Goal: Information Seeking & Learning: Learn about a topic

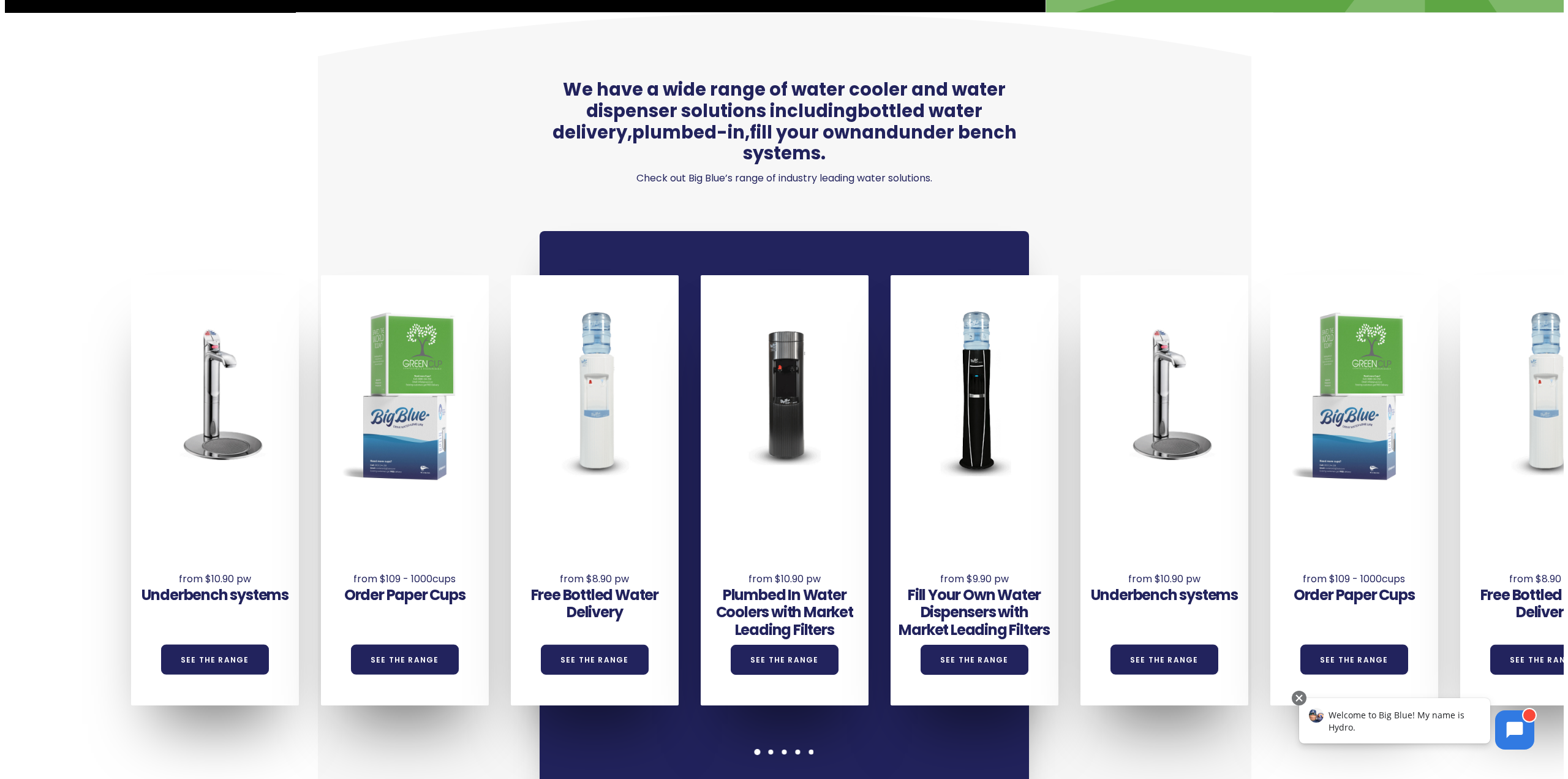
scroll to position [981, 0]
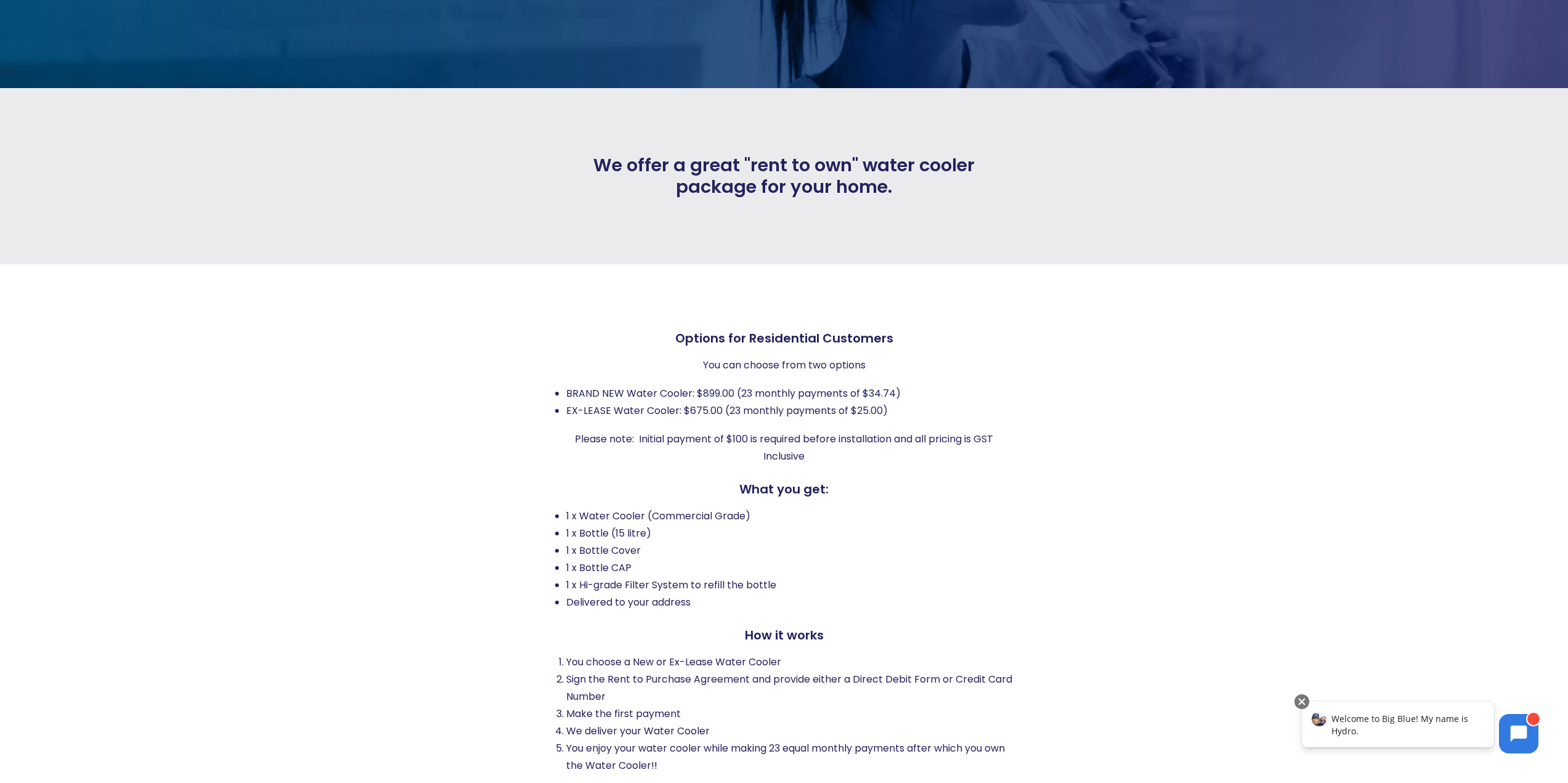
scroll to position [308, 0]
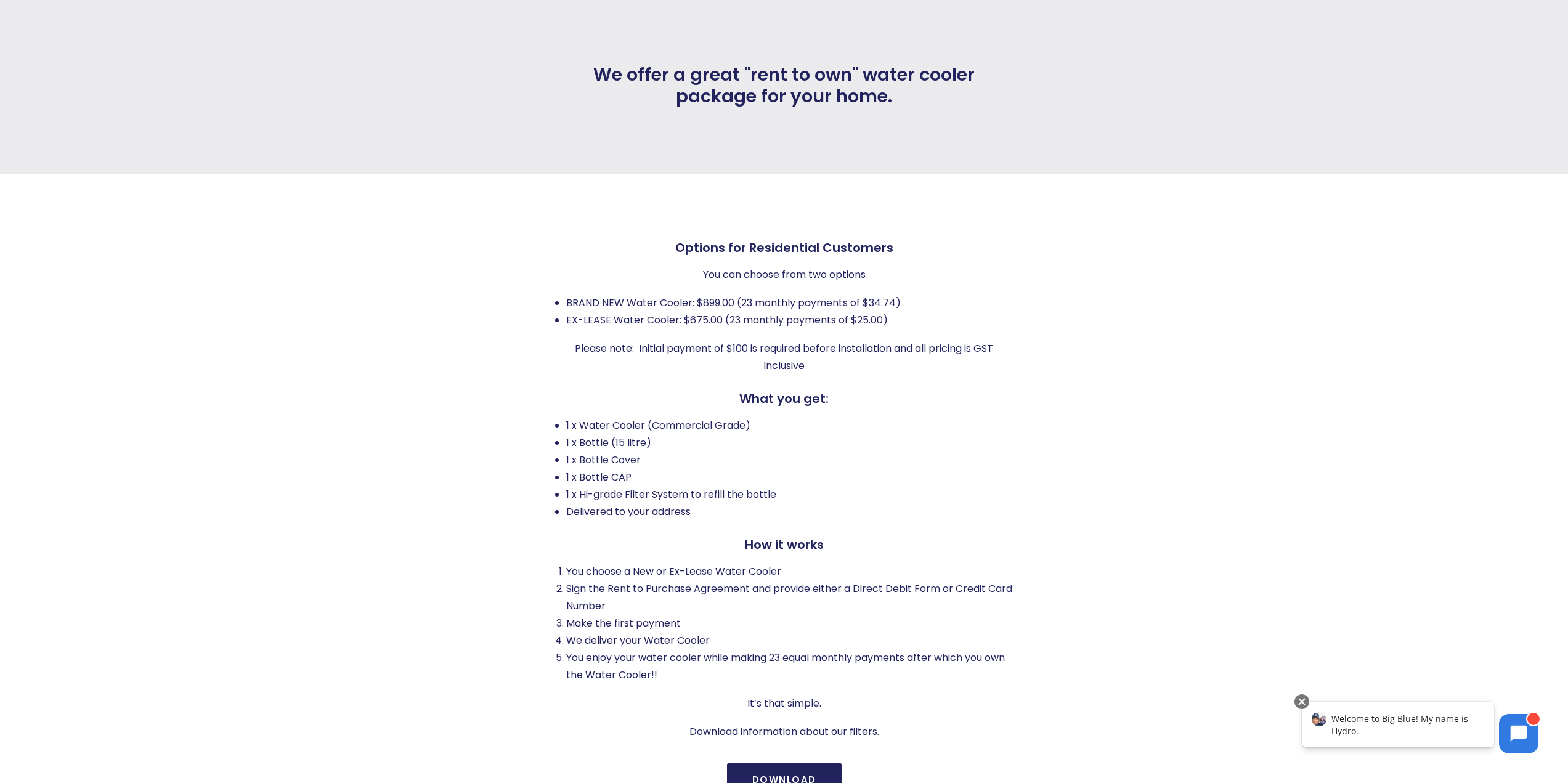
click at [568, 432] on li "1 x Water Cooler (Commercial Grade)" at bounding box center [789, 425] width 447 height 17
drag, startPoint x: 568, startPoint y: 432, endPoint x: 607, endPoint y: 507, distance: 84.5
click at [607, 507] on ul "1 x Water Cooler (Commercial Grade) 1 x Bottle (15 litre) 1 x Bottle Cover 1 x …" at bounding box center [785, 469] width 459 height 103
click at [609, 509] on li "Delivered to your address" at bounding box center [789, 512] width 447 height 17
drag, startPoint x: 609, startPoint y: 509, endPoint x: 557, endPoint y: 415, distance: 107.4
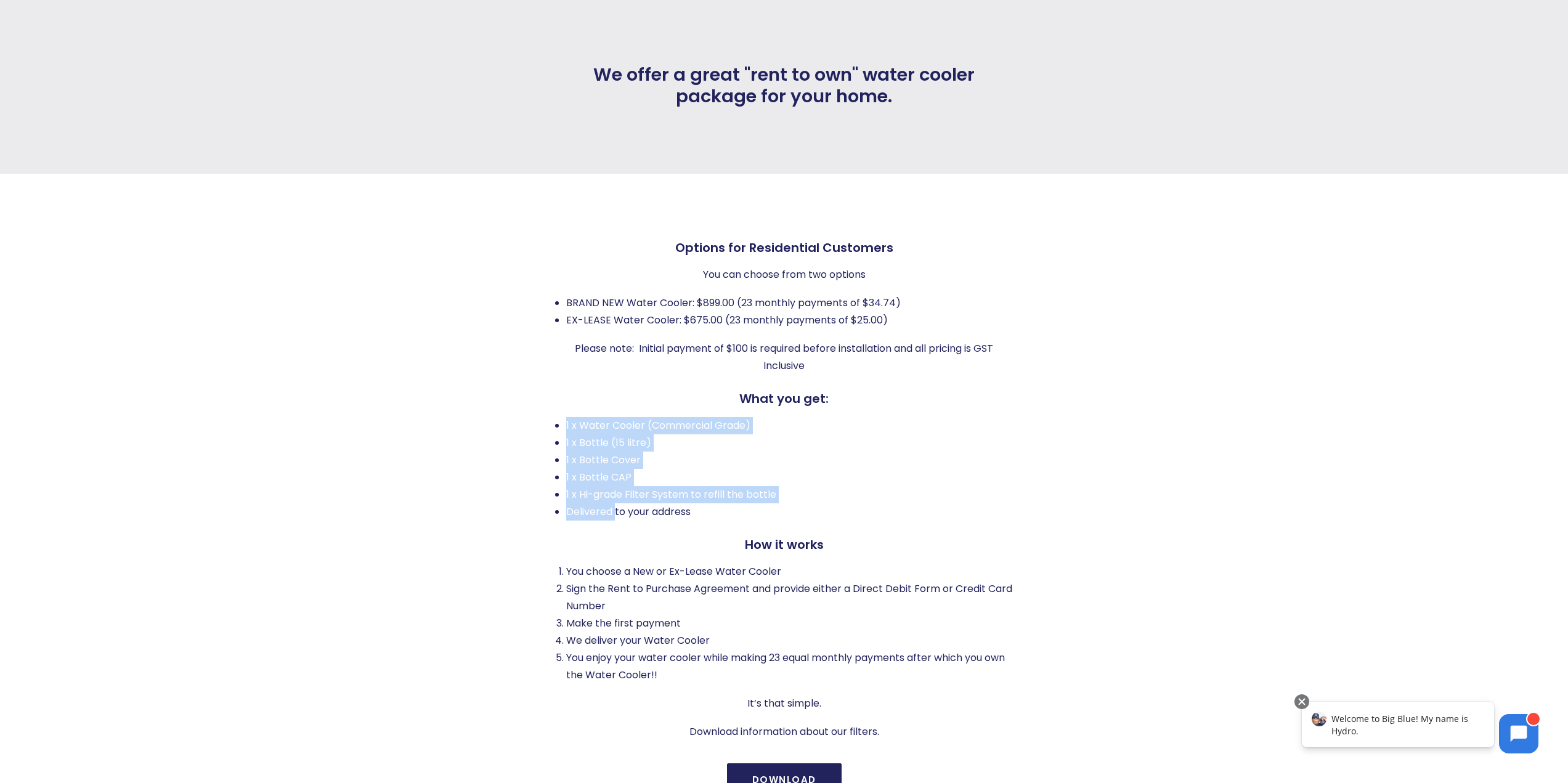
click at [557, 415] on div "Options for Residential Customers You can choose from two options BRAND NEW Wat…" at bounding box center [785, 490] width 459 height 500
drag, startPoint x: 557, startPoint y: 415, endPoint x: 685, endPoint y: 517, distance: 163.7
click at [685, 517] on div "Options for Residential Customers You can choose from two options BRAND NEW Wat…" at bounding box center [785, 490] width 459 height 500
click at [685, 517] on li "Delivered to your address" at bounding box center [789, 512] width 447 height 17
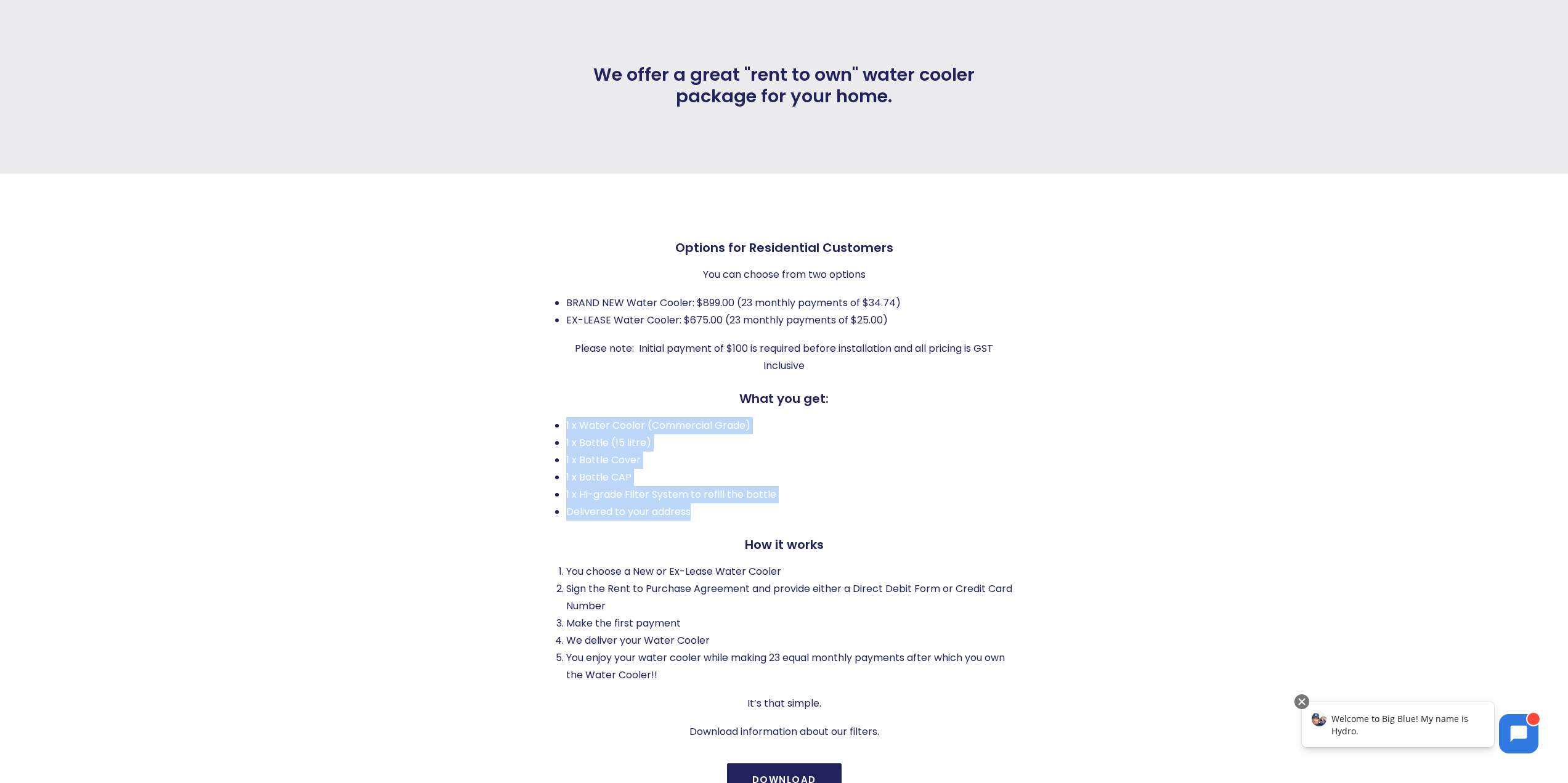
drag, startPoint x: 685, startPoint y: 517, endPoint x: 565, endPoint y: 424, distance: 151.8
click at [565, 424] on ul "1 x Water Cooler (Commercial Grade) 1 x Bottle (15 litre) 1 x Bottle Cover 1 x …" at bounding box center [785, 469] width 459 height 103
click at [566, 424] on li "1 x Water Cooler (Commercial Grade)" at bounding box center [789, 425] width 447 height 17
drag, startPoint x: 565, startPoint y: 424, endPoint x: 730, endPoint y: 511, distance: 186.5
click at [730, 511] on ul "1 x Water Cooler (Commercial Grade) 1 x Bottle (15 litre) 1 x Bottle Cover 1 x …" at bounding box center [785, 469] width 459 height 103
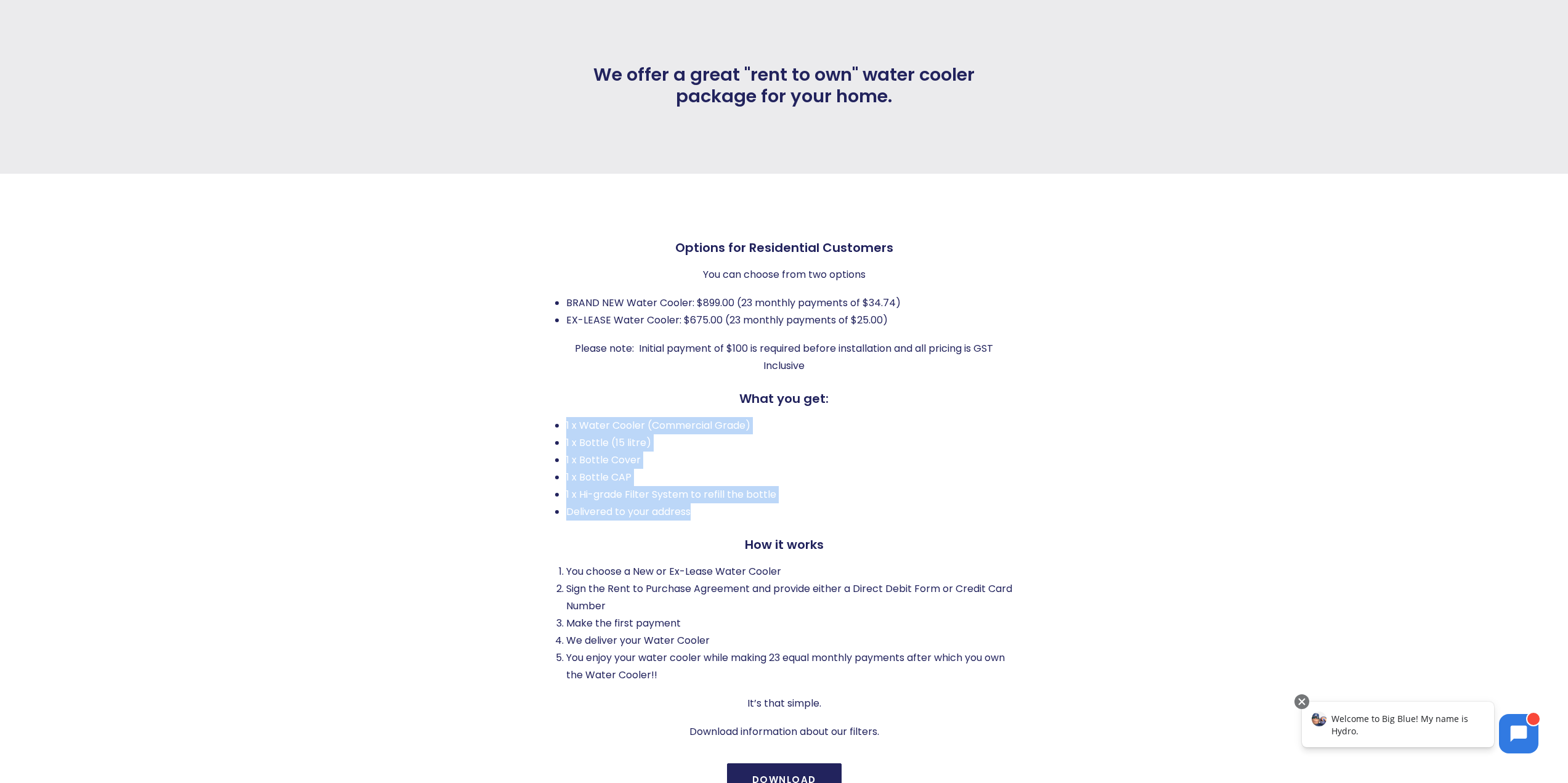
click at [730, 511] on li "Delivered to your address" at bounding box center [789, 512] width 447 height 17
drag, startPoint x: 730, startPoint y: 511, endPoint x: 561, endPoint y: 421, distance: 191.5
click at [561, 421] on ul "1 x Water Cooler (Commercial Grade) 1 x Bottle (15 litre) 1 x Bottle Cover 1 x …" at bounding box center [785, 469] width 459 height 103
drag, startPoint x: 561, startPoint y: 421, endPoint x: 708, endPoint y: 510, distance: 171.8
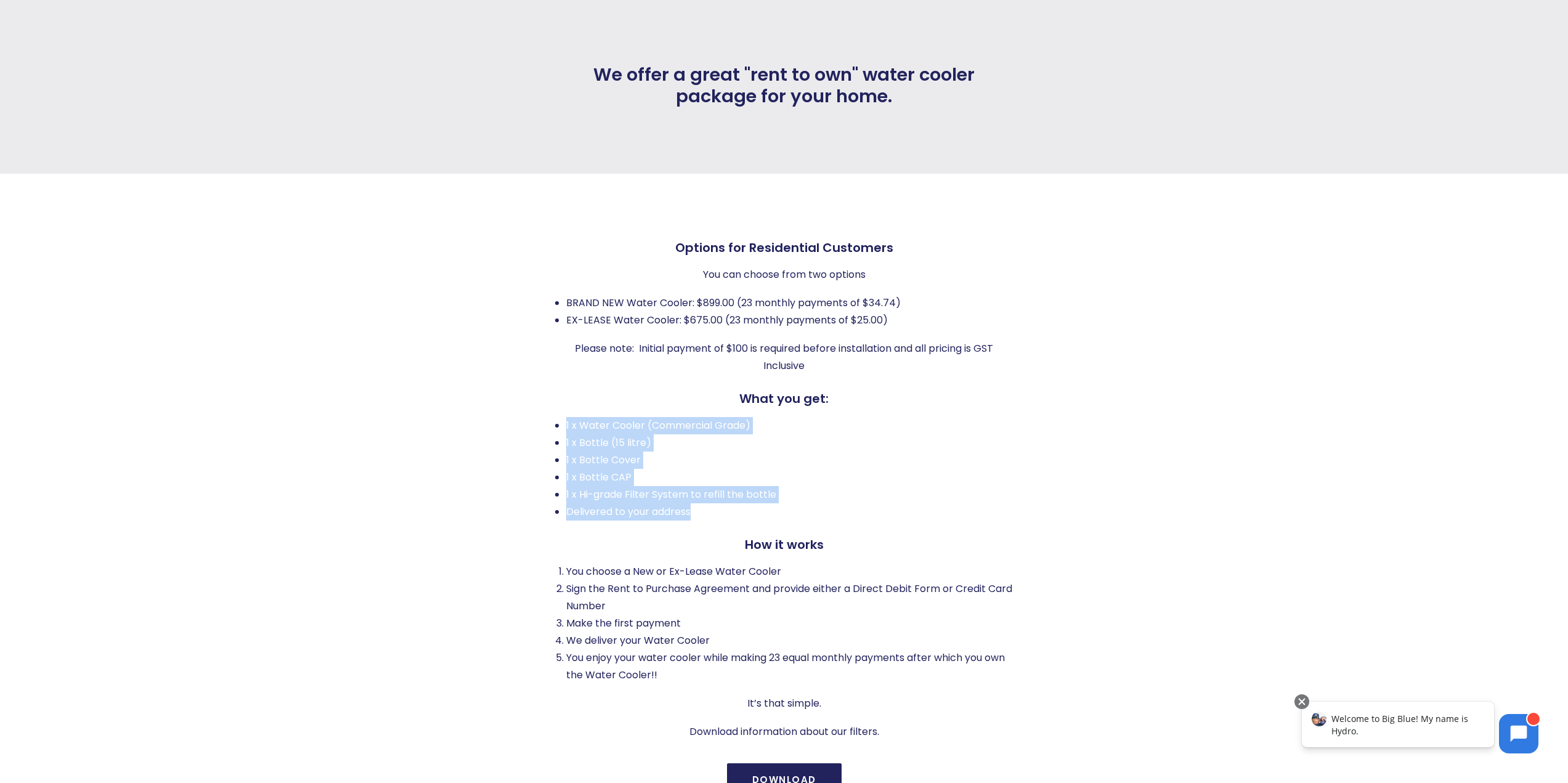
click at [708, 510] on ul "1 x Water Cooler (Commercial Grade) 1 x Bottle (15 litre) 1 x Bottle Cover 1 x …" at bounding box center [785, 469] width 459 height 103
click at [708, 510] on li "Delivered to your address" at bounding box center [789, 512] width 447 height 17
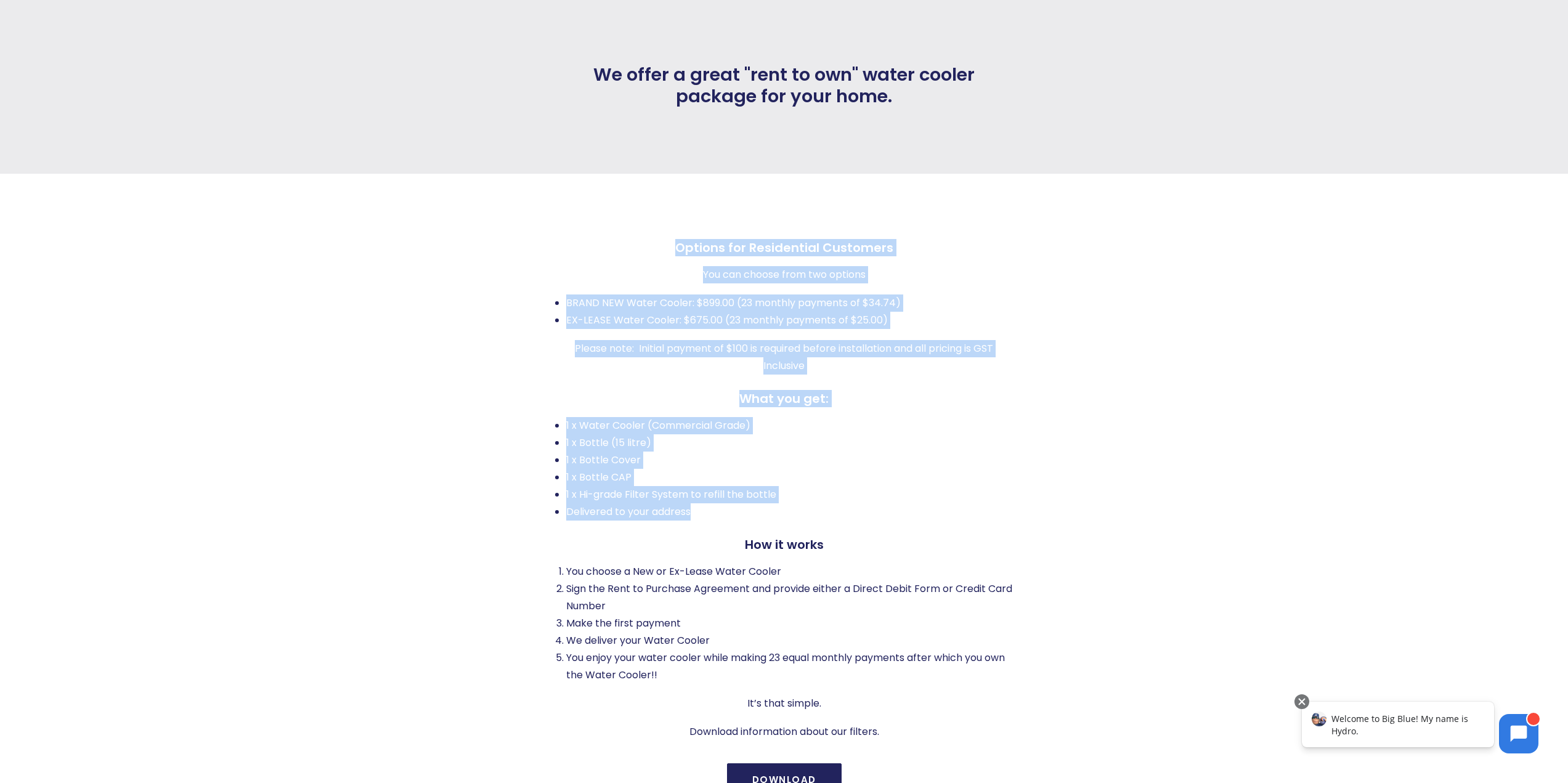
drag, startPoint x: 708, startPoint y: 510, endPoint x: 549, endPoint y: 399, distance: 193.9
click at [549, 399] on div "Options for Residential Customers You can choose from two options BRAND NEW Wat…" at bounding box center [773, 518] width 480 height 556
click at [557, 412] on div "Options for Residential Customers You can choose from two options BRAND NEW Wat…" at bounding box center [785, 490] width 459 height 500
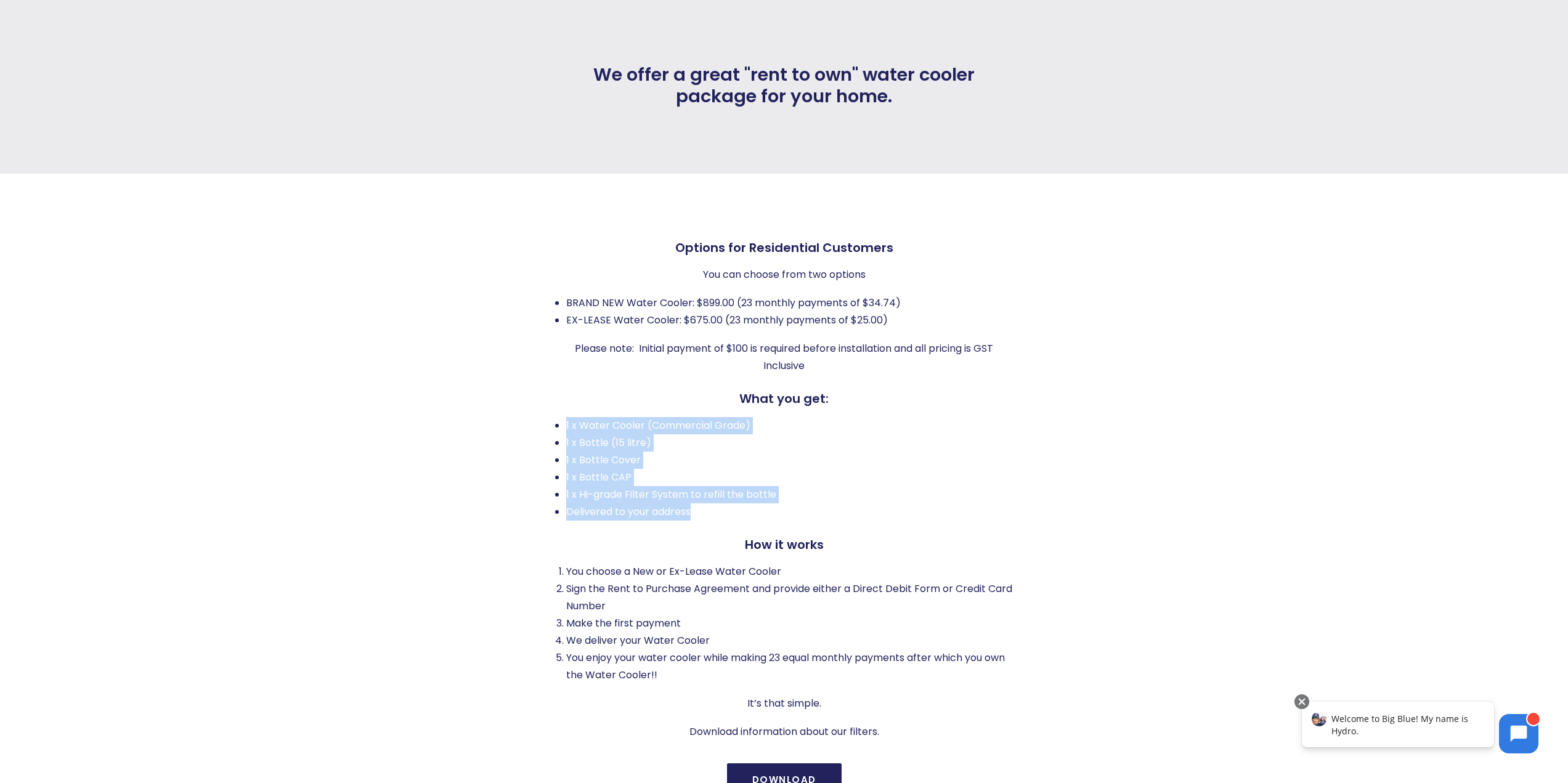
drag, startPoint x: 557, startPoint y: 412, endPoint x: 568, endPoint y: 431, distance: 22.0
click at [566, 428] on div "Options for Residential Customers You can choose from two options BRAND NEW Wat…" at bounding box center [785, 490] width 459 height 500
click at [569, 434] on li "1 x Bottle (15 litre)" at bounding box center [789, 442] width 447 height 17
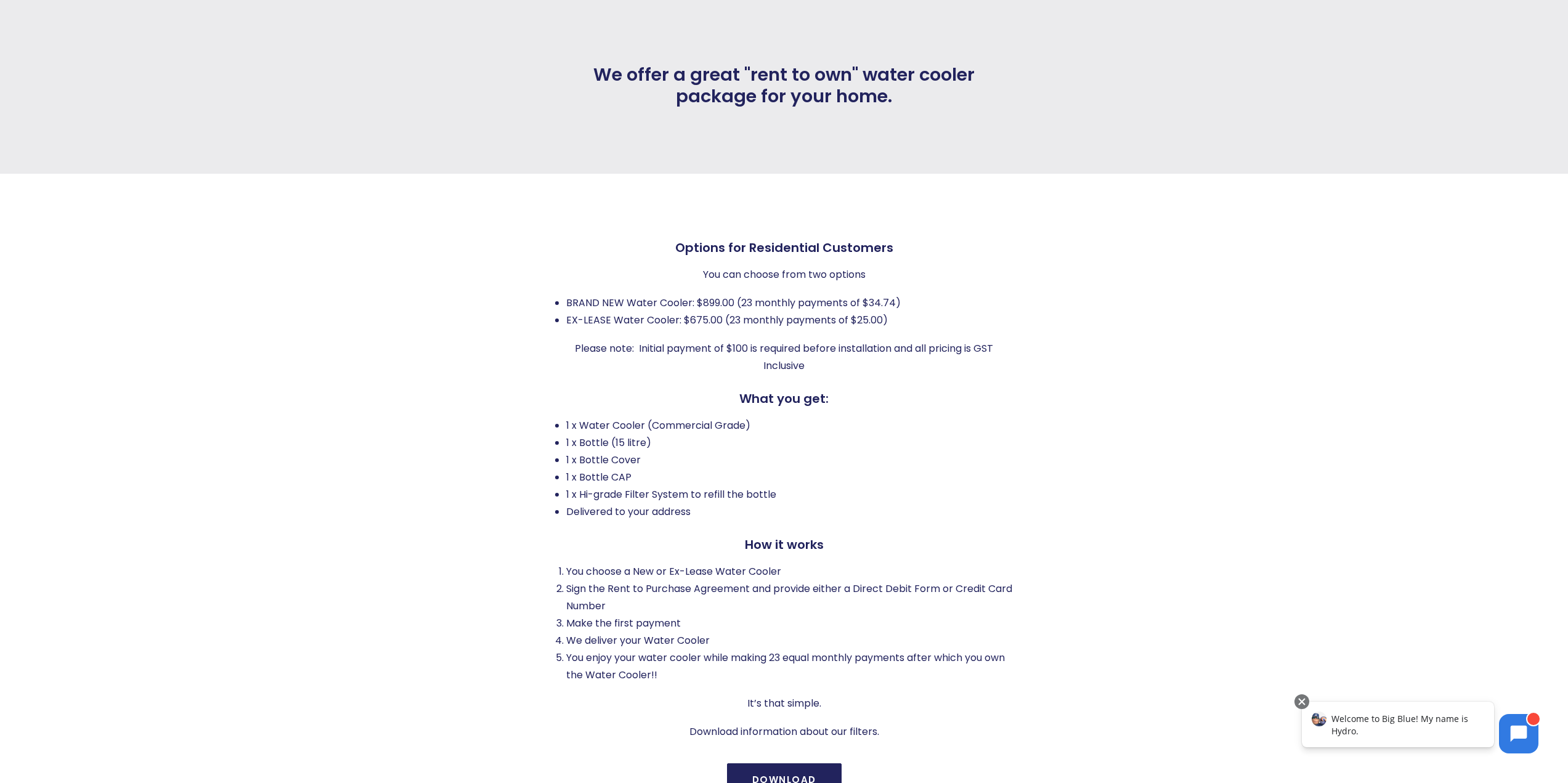
click at [562, 426] on ul "1 x Water Cooler (Commercial Grade) 1 x Bottle (15 litre) 1 x Bottle Cover 1 x …" at bounding box center [785, 469] width 459 height 103
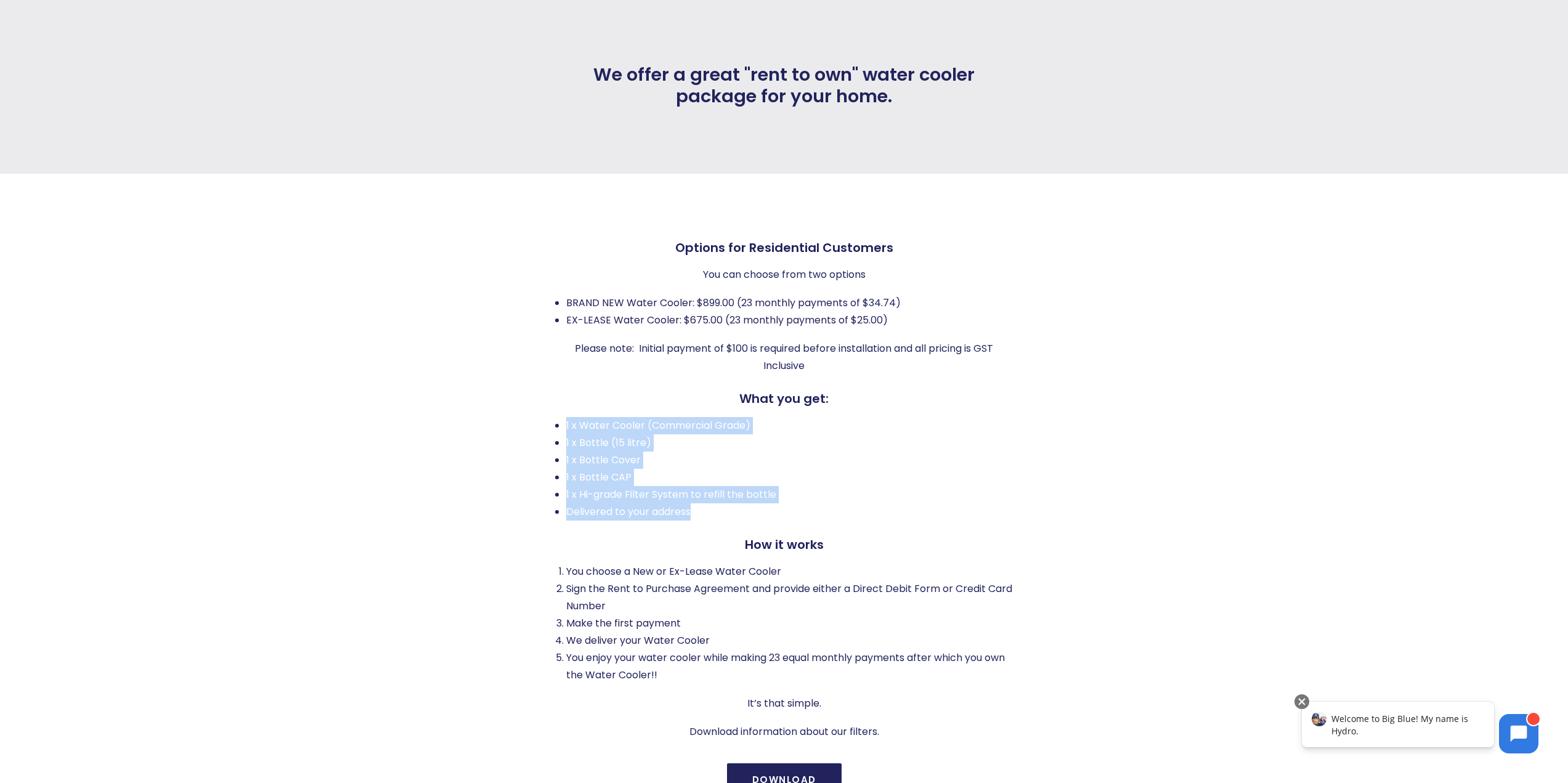
drag, startPoint x: 562, startPoint y: 426, endPoint x: 834, endPoint y: 507, distance: 283.8
click at [834, 507] on ul "1 x Water Cooler (Commercial Grade) 1 x Bottle (15 litre) 1 x Bottle Cover 1 x …" at bounding box center [785, 469] width 459 height 103
click at [834, 507] on li "Delivered to your address" at bounding box center [789, 512] width 447 height 17
drag, startPoint x: 834, startPoint y: 507, endPoint x: 567, endPoint y: 416, distance: 282.1
click at [567, 416] on div "Options for Residential Customers You can choose from two options BRAND NEW Wat…" at bounding box center [785, 490] width 459 height 500
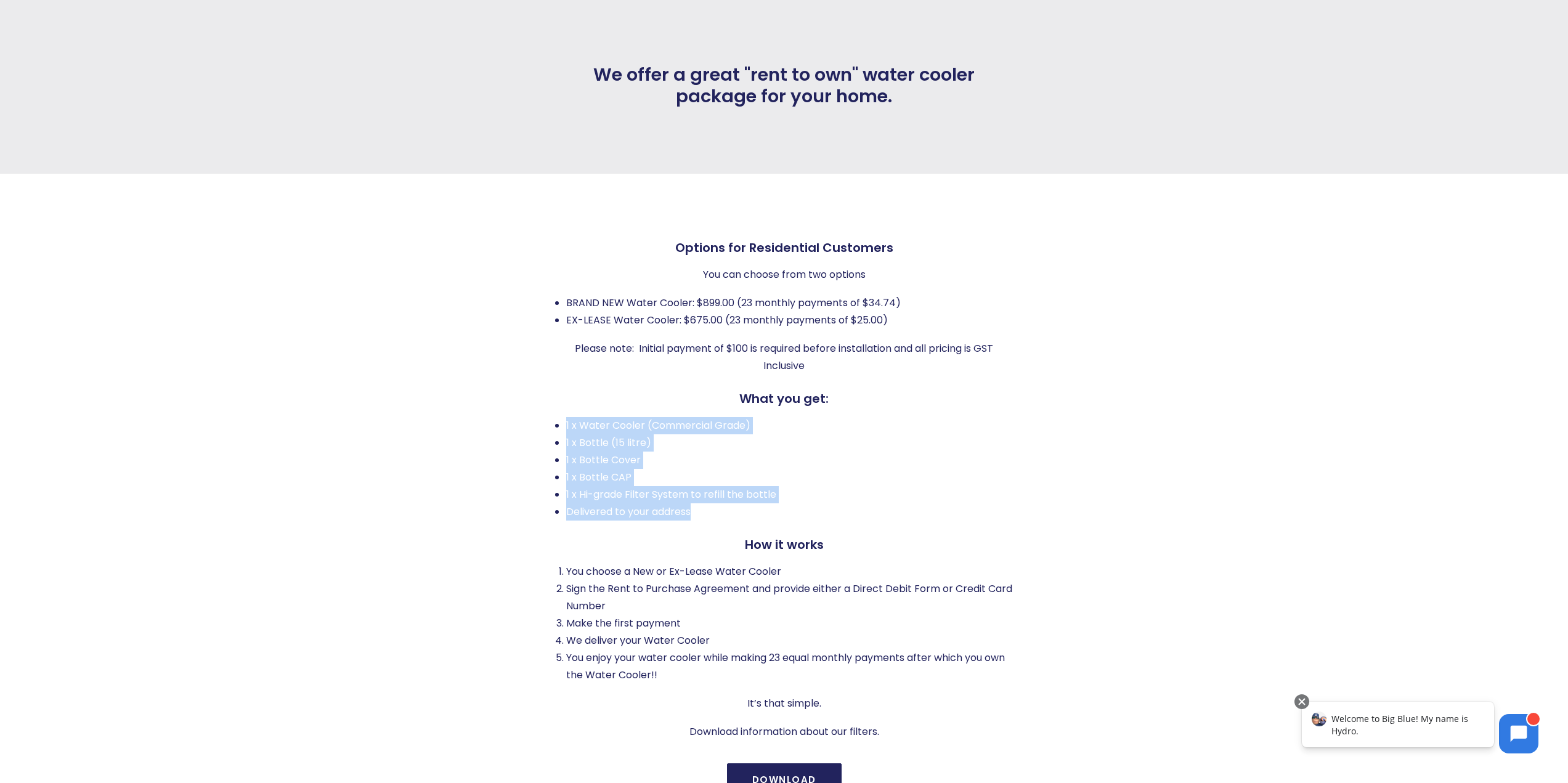
click at [567, 416] on div "Options for Residential Customers You can choose from two options BRAND NEW Wat…" at bounding box center [785, 490] width 459 height 500
drag, startPoint x: 567, startPoint y: 416, endPoint x: 787, endPoint y: 510, distance: 239.2
click at [787, 510] on div "Options for Residential Customers You can choose from two options BRAND NEW Wat…" at bounding box center [785, 490] width 459 height 500
click at [788, 508] on li "Delivered to your address" at bounding box center [789, 512] width 447 height 17
drag, startPoint x: 788, startPoint y: 508, endPoint x: 555, endPoint y: 420, distance: 249.1
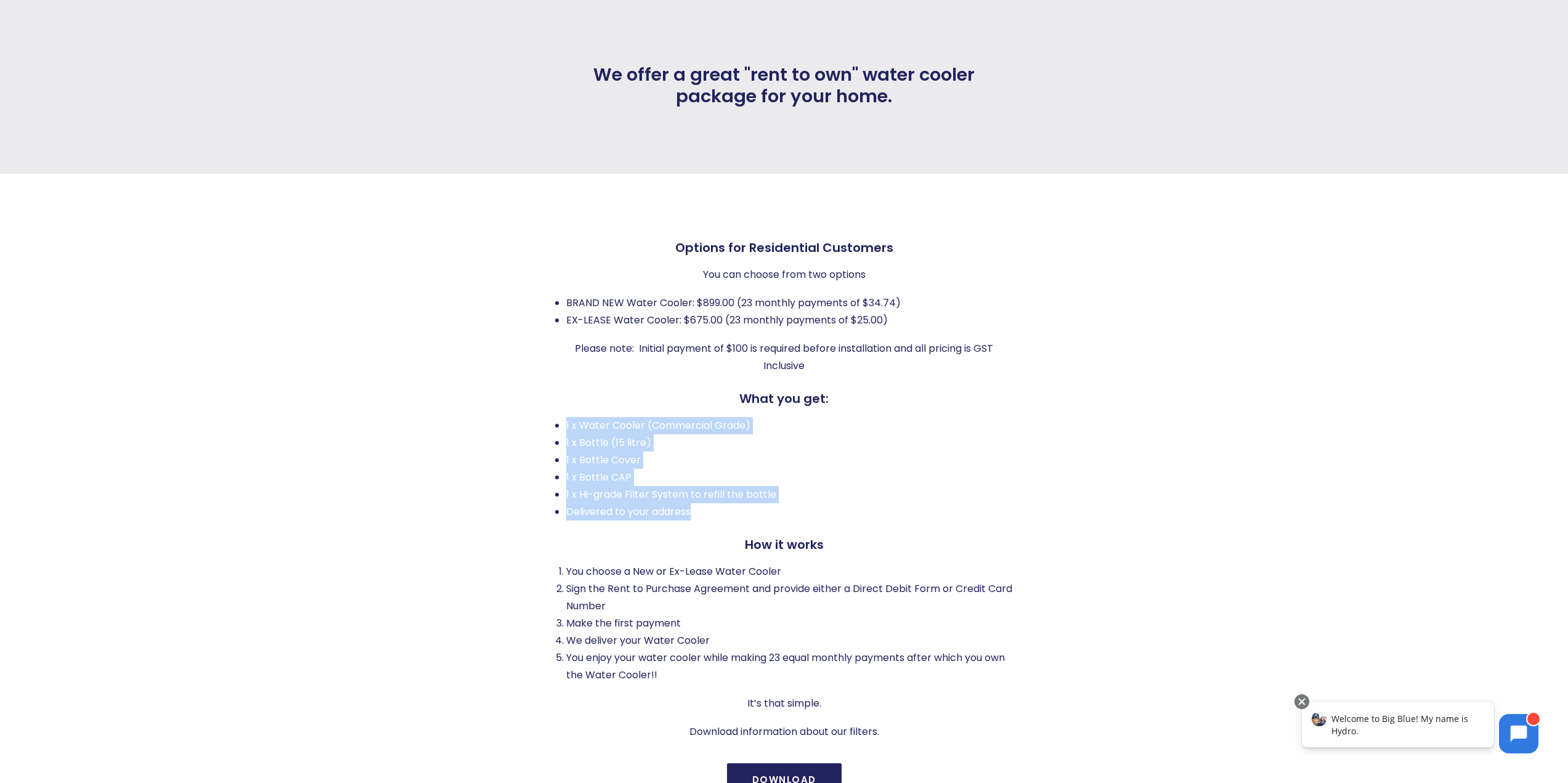
click at [555, 420] on ul "1 x Water Cooler (Commercial Grade) 1 x Bottle (15 litre) 1 x Bottle Cover 1 x …" at bounding box center [785, 469] width 459 height 103
click at [566, 420] on li "1 x Water Cooler (Commercial Grade)" at bounding box center [789, 425] width 447 height 17
drag, startPoint x: 555, startPoint y: 420, endPoint x: 721, endPoint y: 506, distance: 187.0
click at [721, 506] on ul "1 x Water Cooler (Commercial Grade) 1 x Bottle (15 litre) 1 x Bottle Cover 1 x …" at bounding box center [785, 469] width 459 height 103
click at [721, 505] on li "Delivered to your address" at bounding box center [789, 512] width 447 height 17
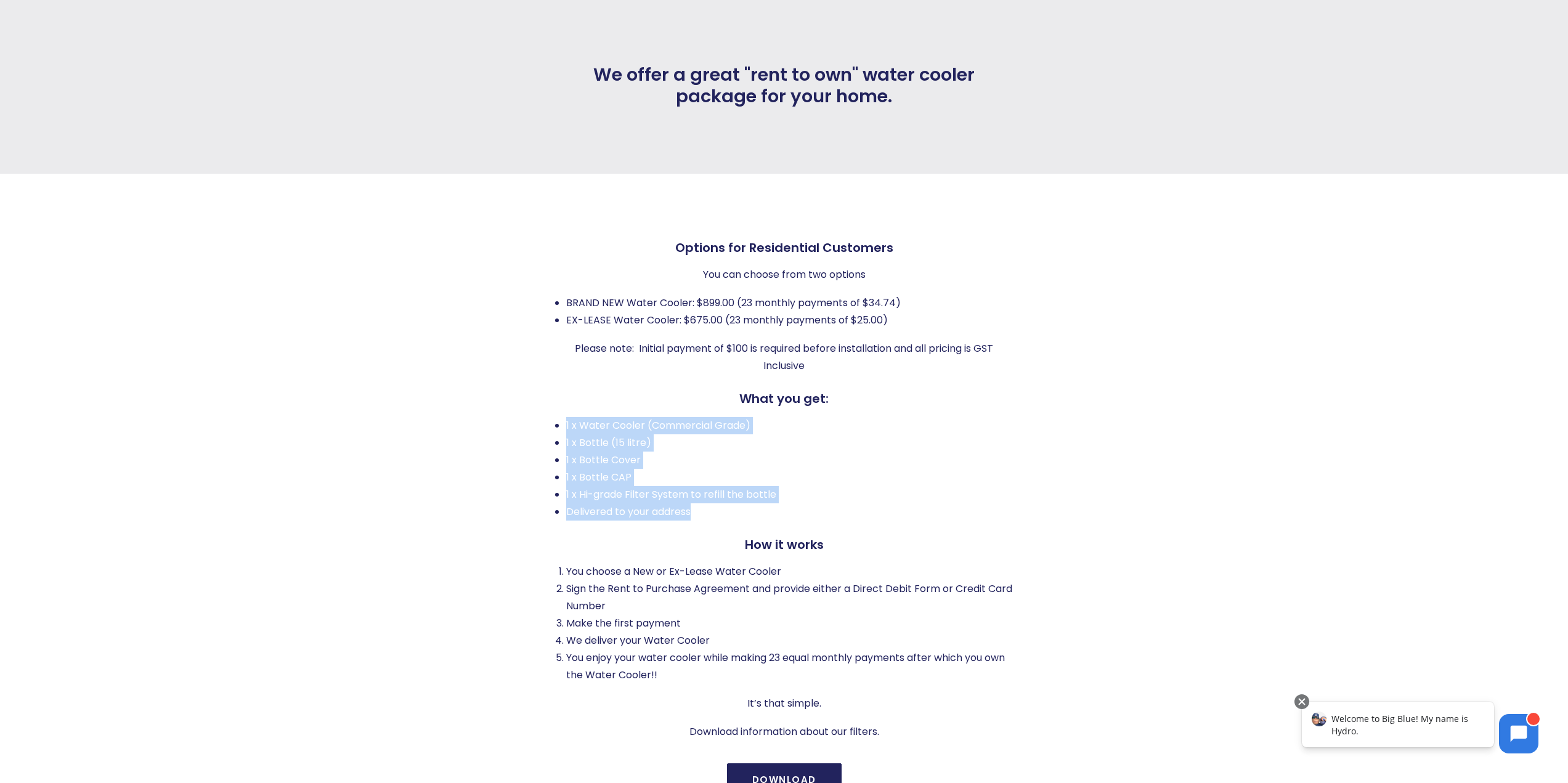
click at [736, 482] on li "1 x Bottle CAP" at bounding box center [789, 477] width 447 height 17
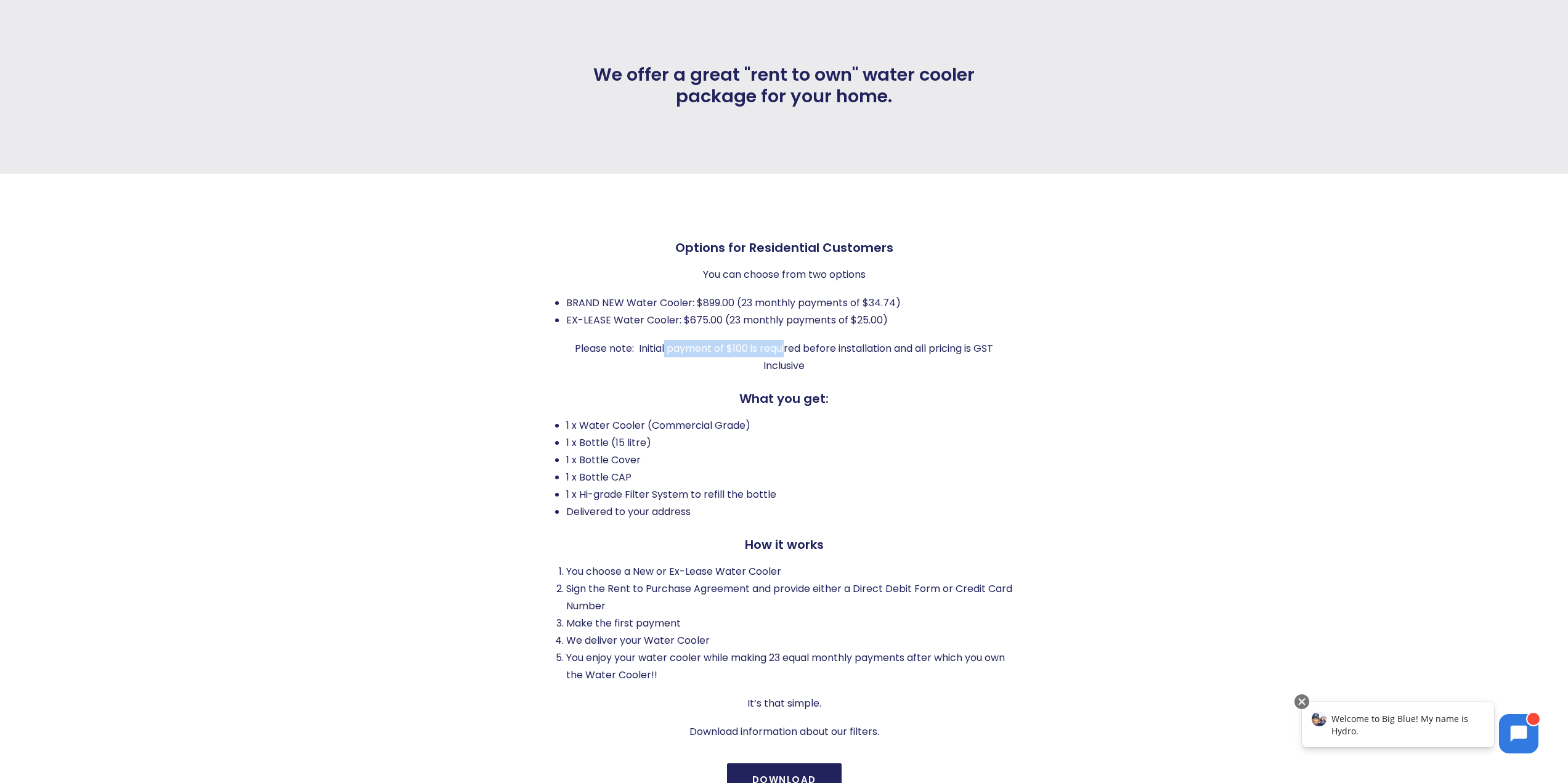
drag, startPoint x: 662, startPoint y: 354, endPoint x: 783, endPoint y: 345, distance: 121.3
click at [783, 345] on p "Please note: Initial payment of $100 is required before installation and all pr…" at bounding box center [785, 357] width 459 height 35
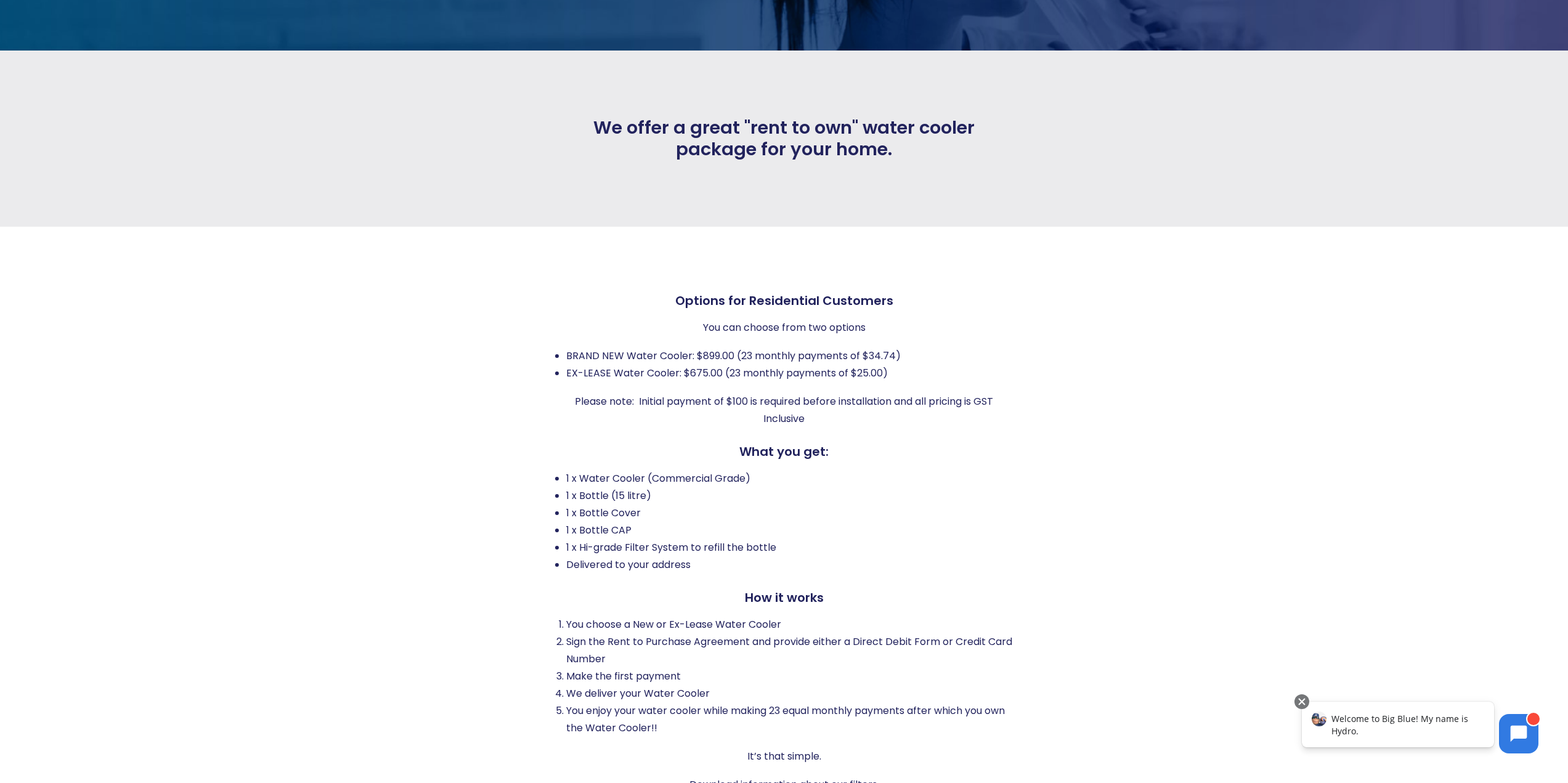
scroll to position [0, 0]
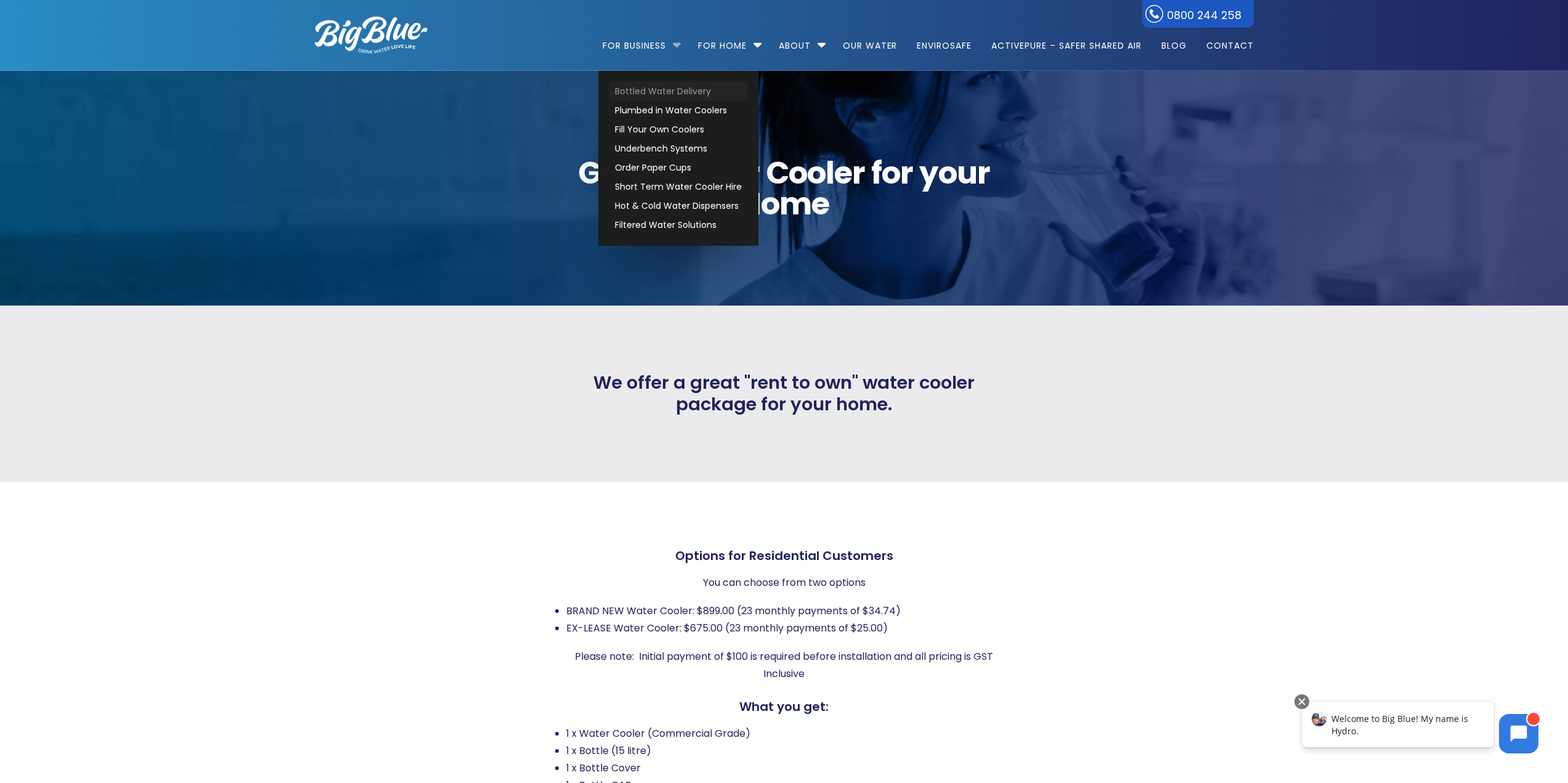
click at [653, 86] on link "Bottled Water Delivery" at bounding box center [678, 91] width 138 height 19
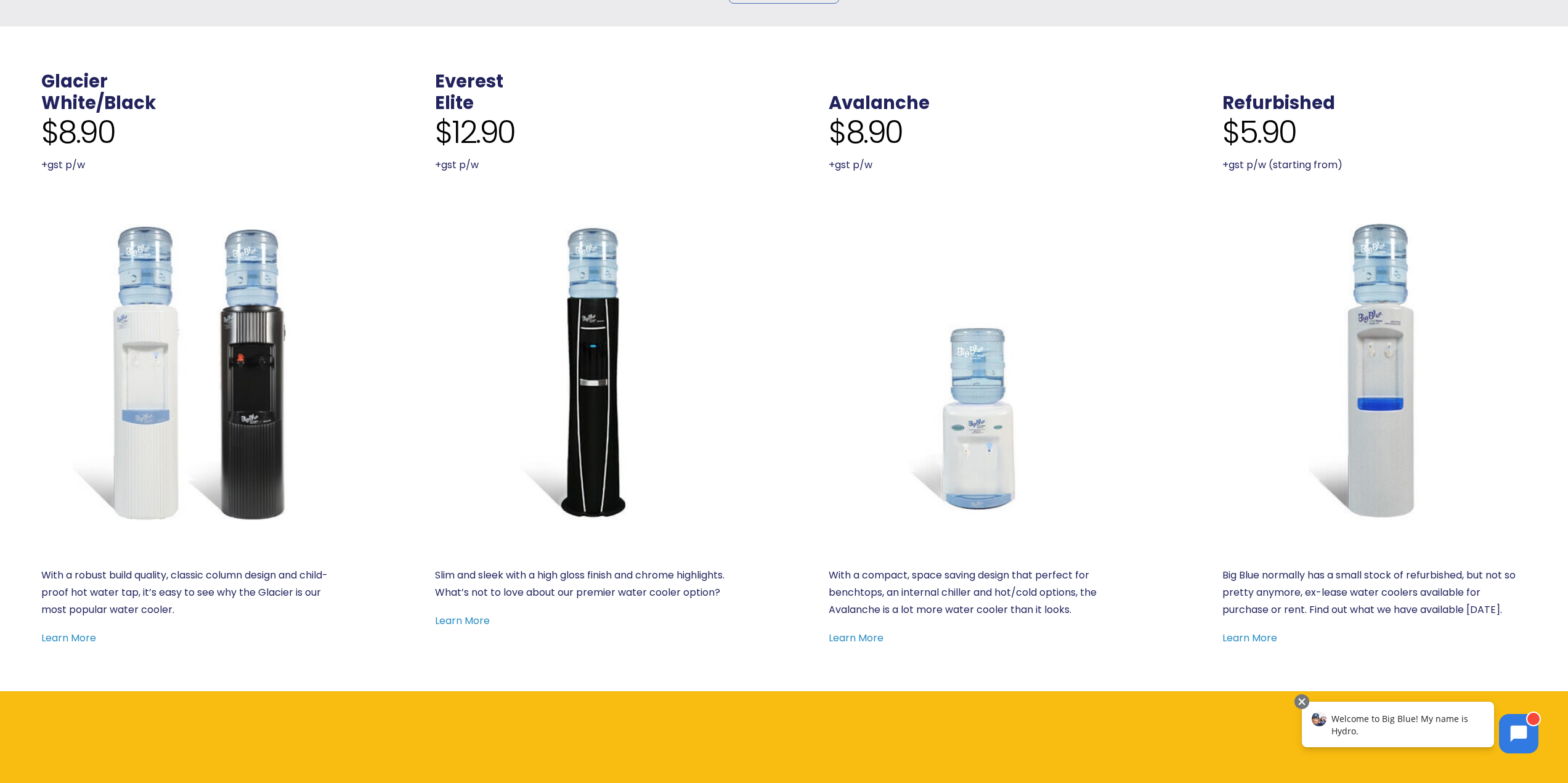
scroll to position [616, 0]
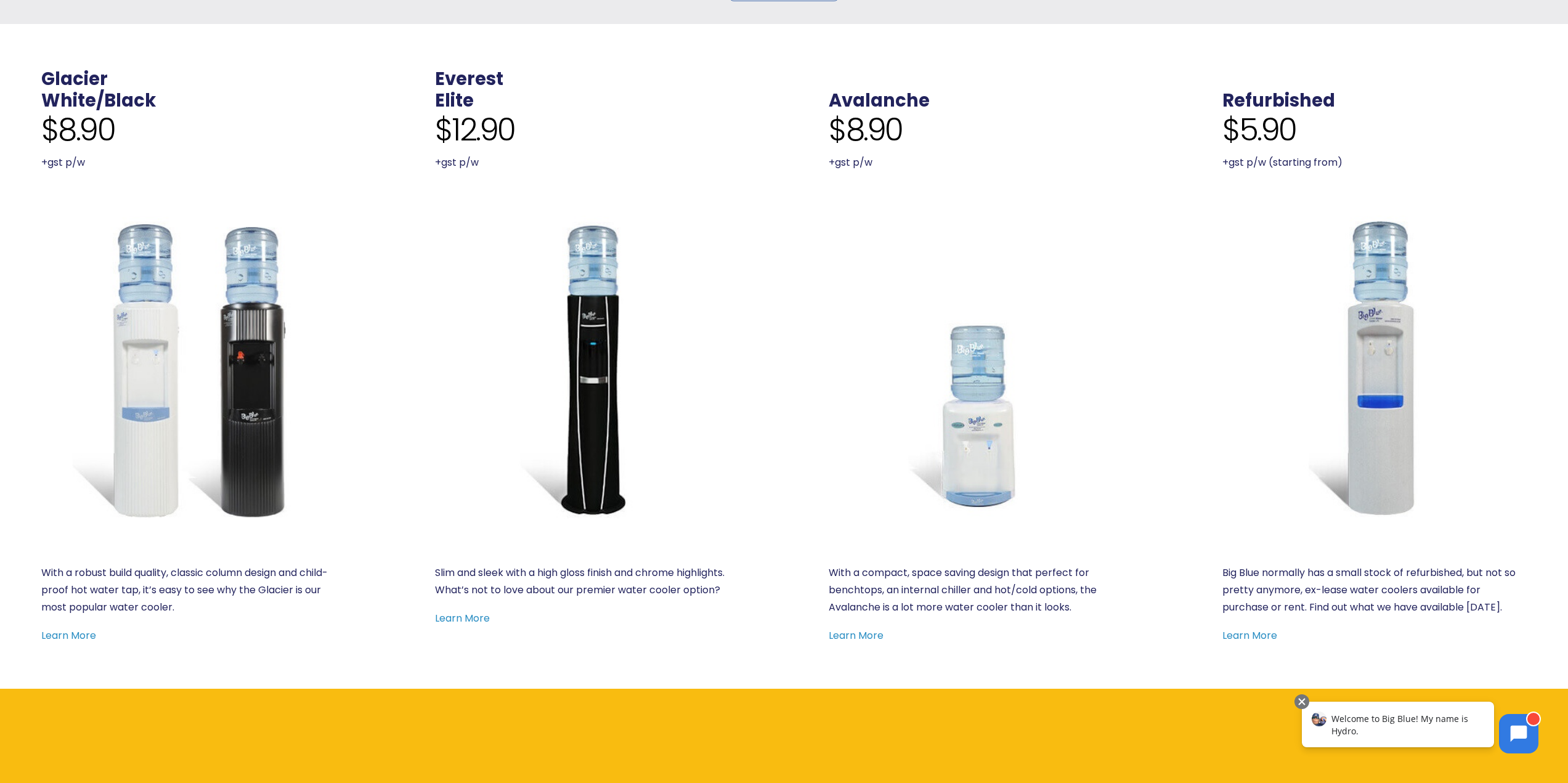
click at [1257, 595] on p "Big Blue normally has a small stock of refurbished, but not so pretty anymore, …" at bounding box center [1375, 590] width 304 height 52
click at [1368, 445] on img at bounding box center [1375, 368] width 304 height 304
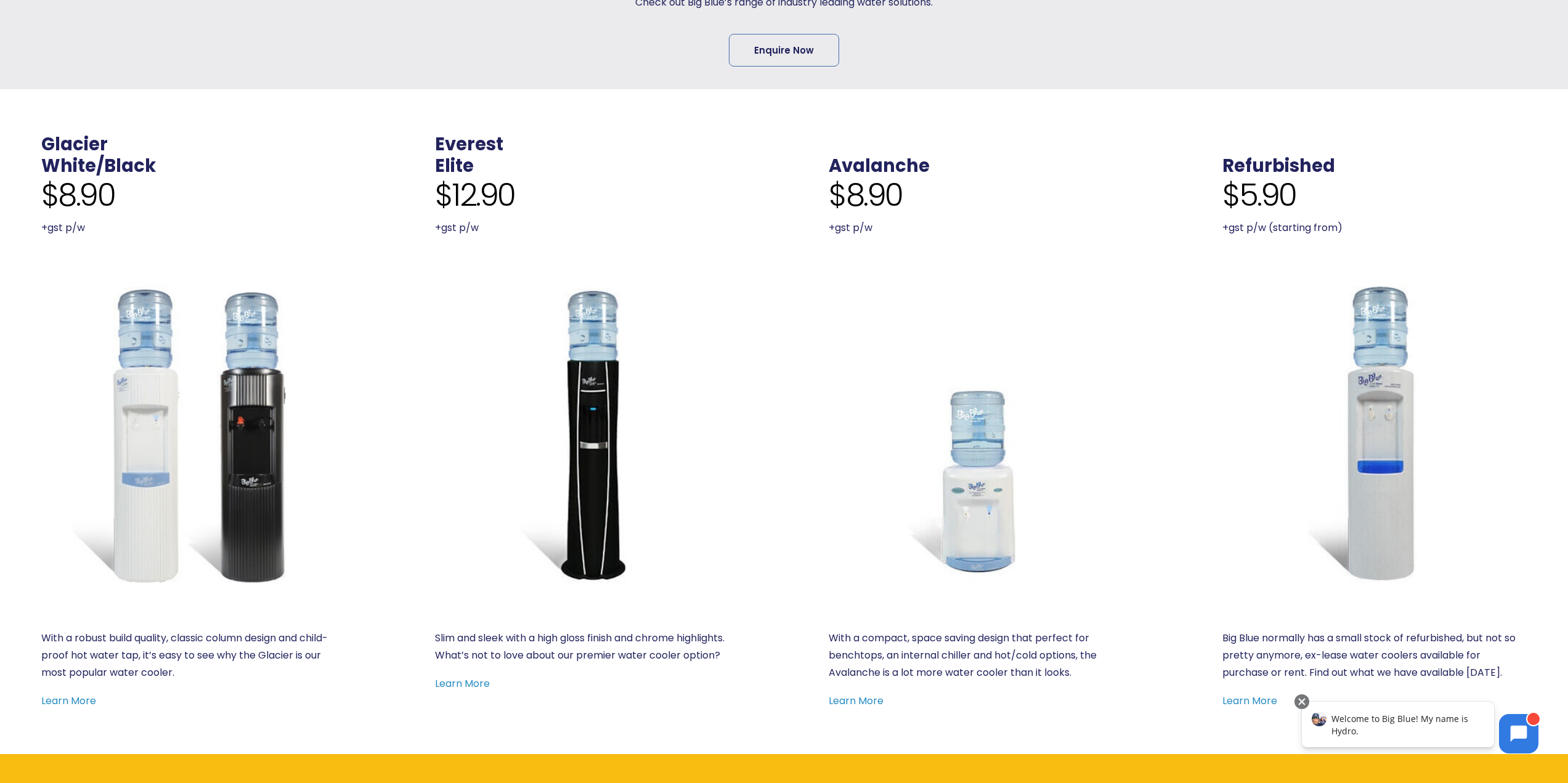
scroll to position [554, 0]
